Goal: Task Accomplishment & Management: Manage account settings

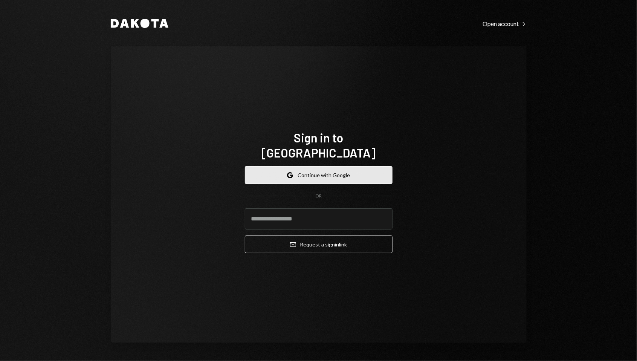
click at [360, 184] on button "Google Continue with Google" at bounding box center [319, 175] width 148 height 18
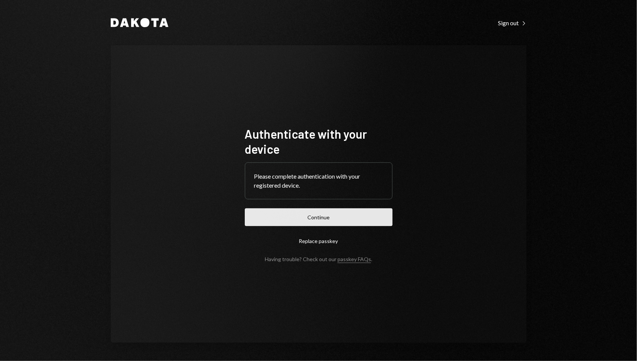
click at [369, 226] on button "Continue" at bounding box center [319, 217] width 148 height 18
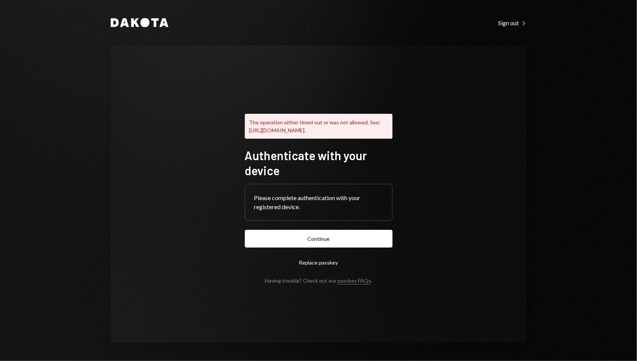
click at [510, 32] on div "Dakota Sign out Right Caret The operation either timed out or was not allowed. …" at bounding box center [319, 180] width 452 height 361
click at [510, 21] on div "Sign out Right Caret" at bounding box center [512, 23] width 28 height 8
